Goal: Task Accomplishment & Management: Manage account settings

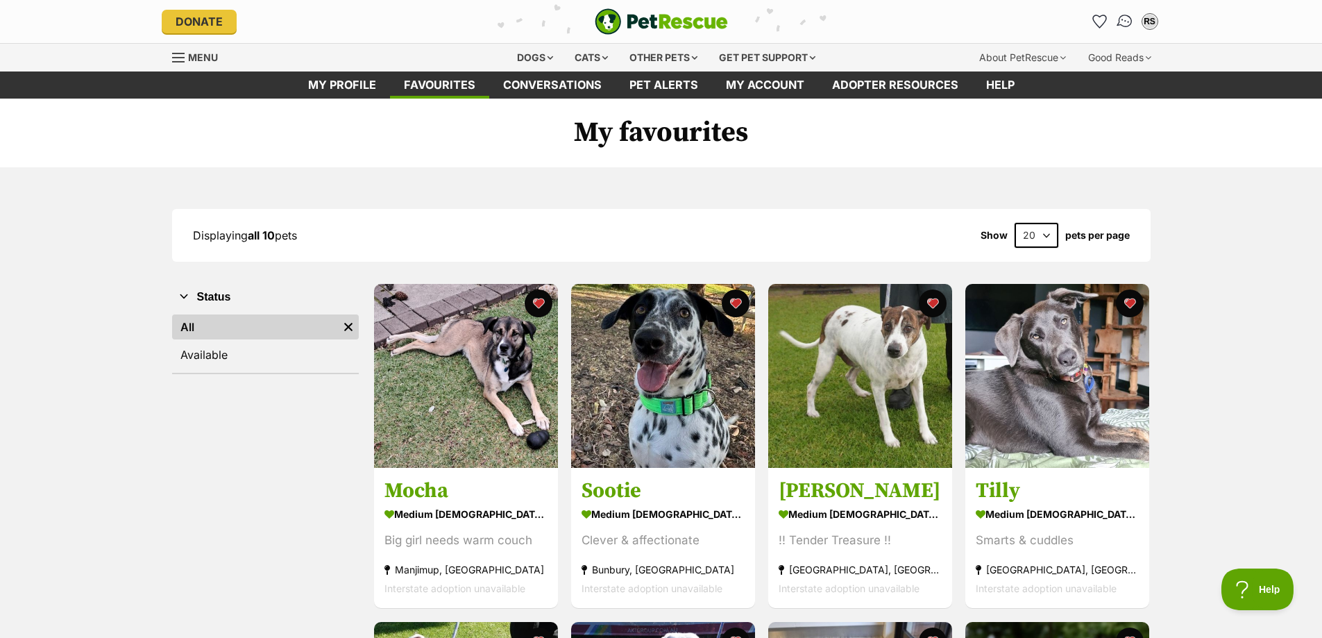
click at [1123, 17] on img "Conversations" at bounding box center [1124, 21] width 19 height 18
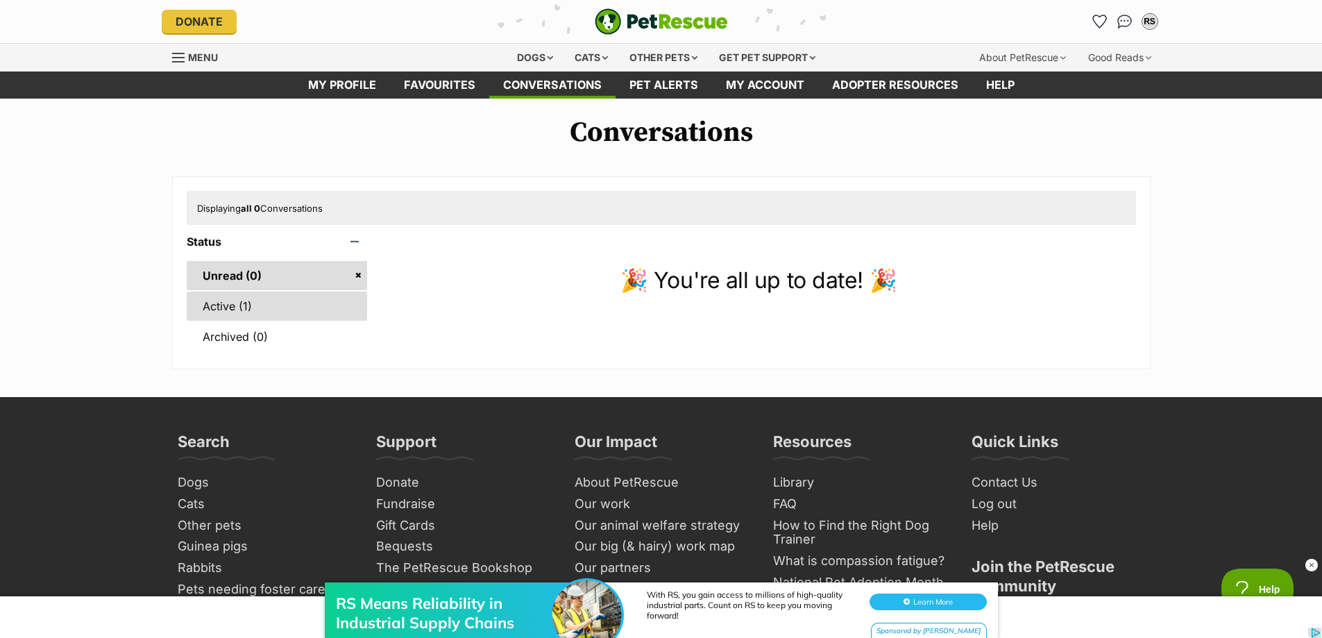
click at [266, 301] on link "Active (1)" at bounding box center [277, 305] width 181 height 29
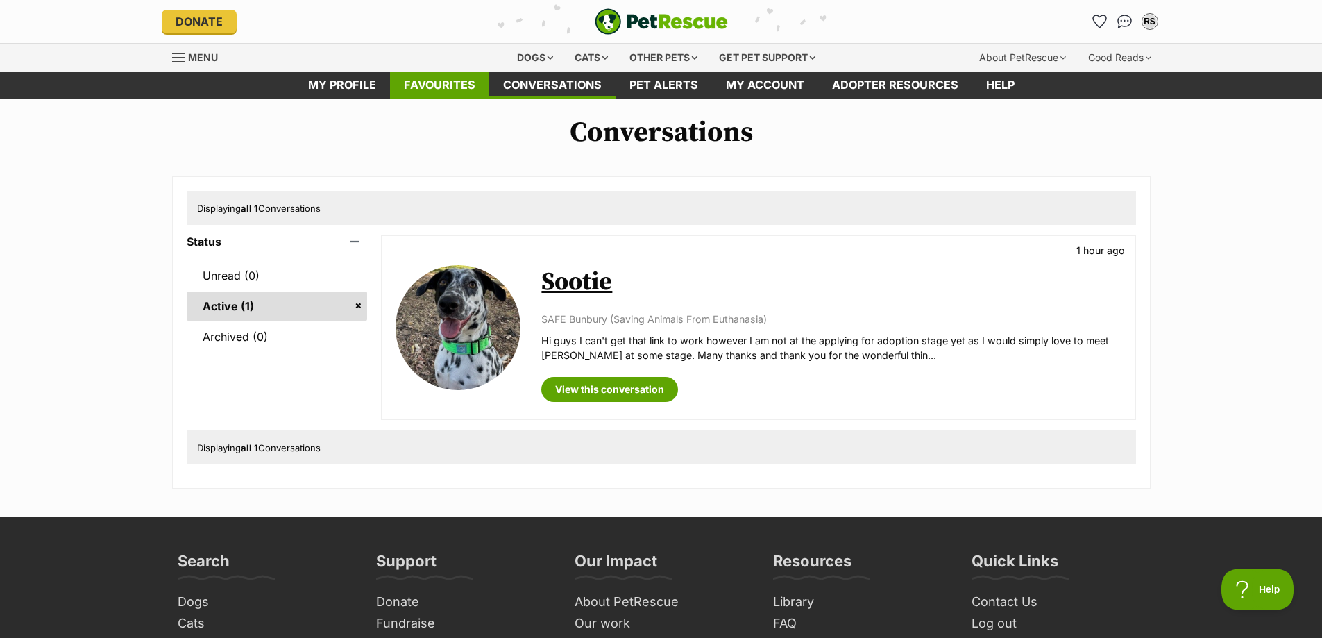
click at [441, 87] on link "Favourites" at bounding box center [439, 84] width 99 height 27
